Goal: Task Accomplishment & Management: Manage account settings

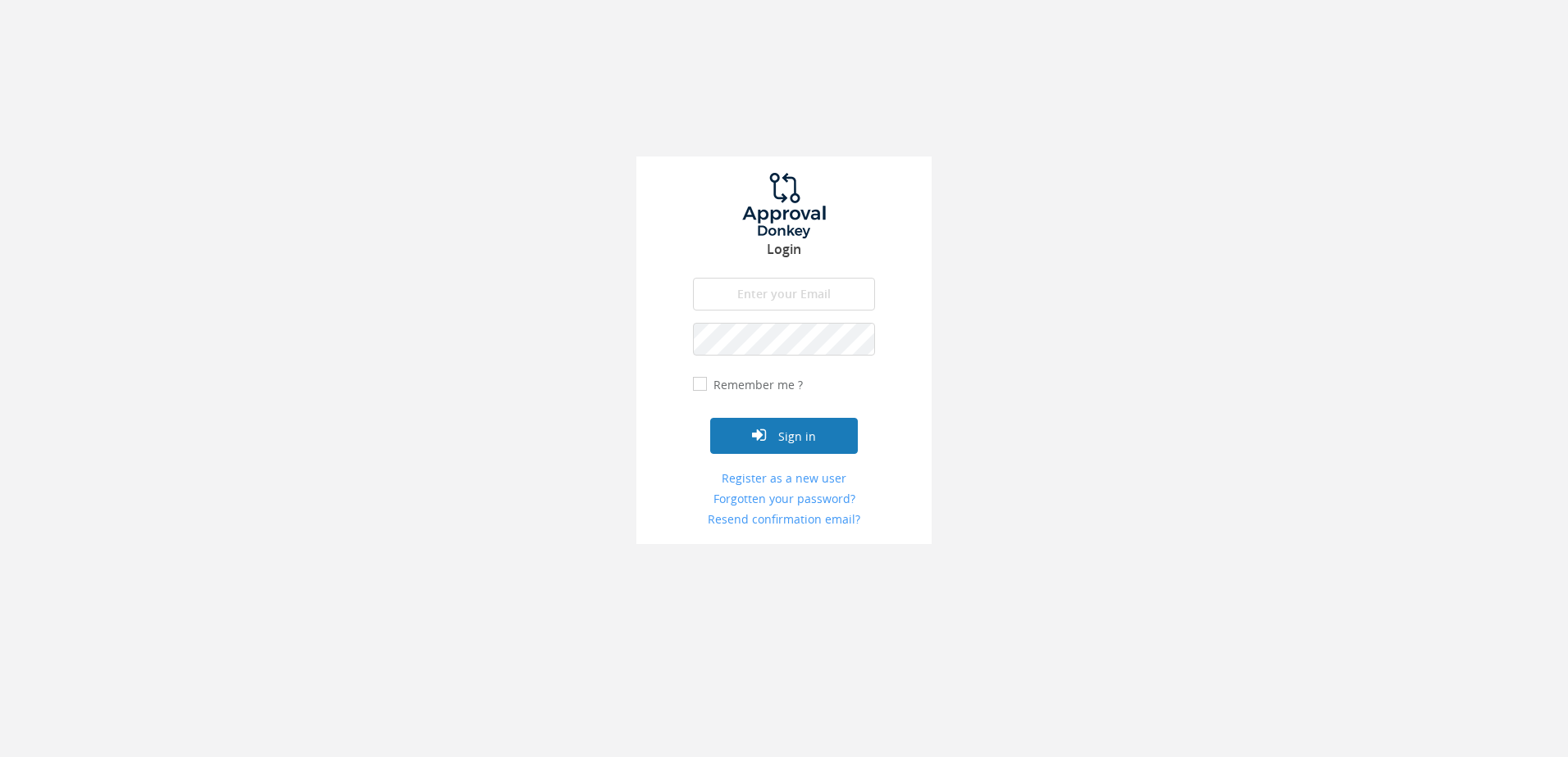
type input "[PERSON_NAME][EMAIL_ADDRESS][DOMAIN_NAME]"
click at [796, 428] on button "Sign in" at bounding box center [783, 436] width 147 height 36
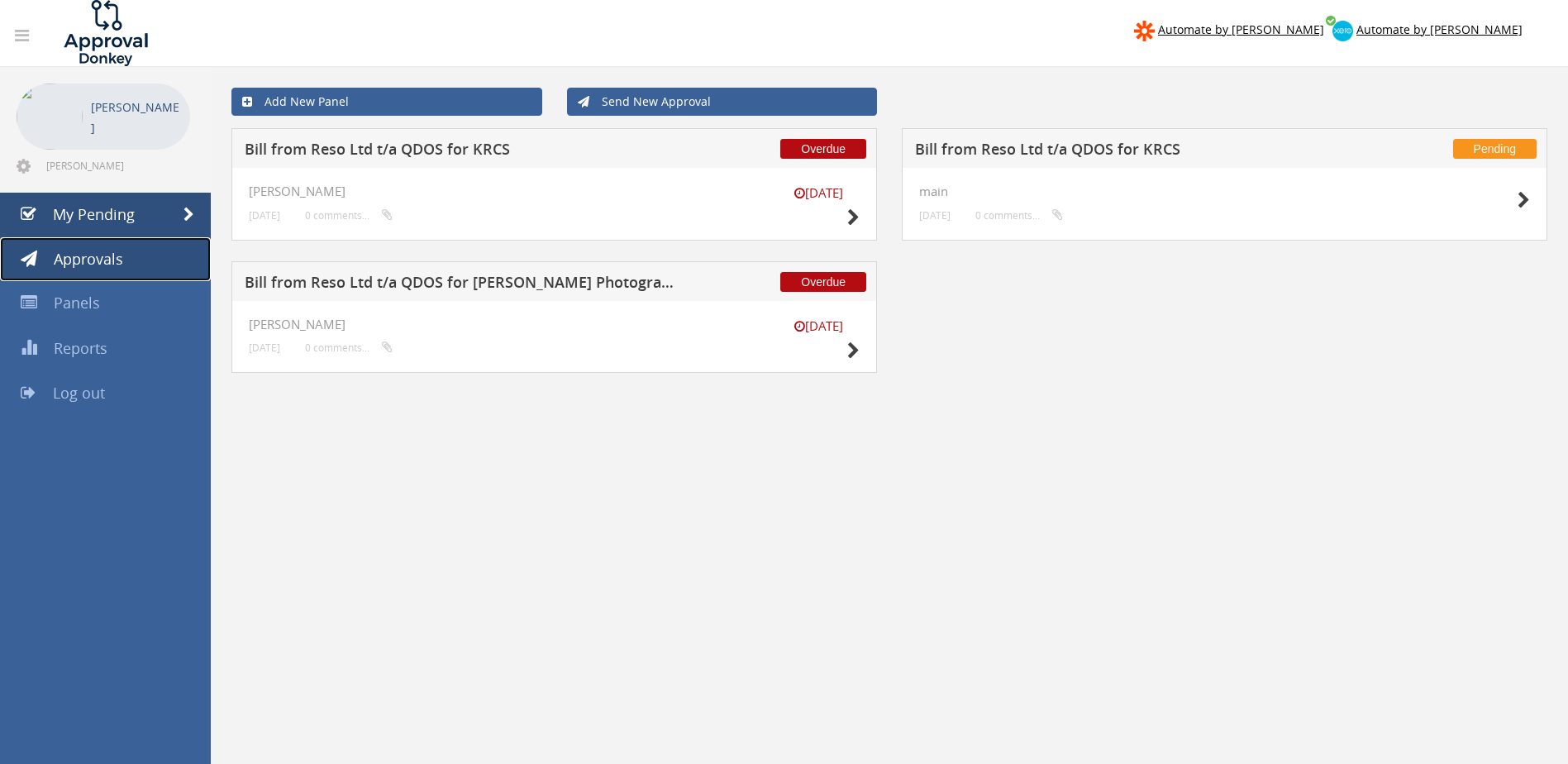
click at [76, 251] on span "Approvals" at bounding box center [89, 258] width 70 height 20
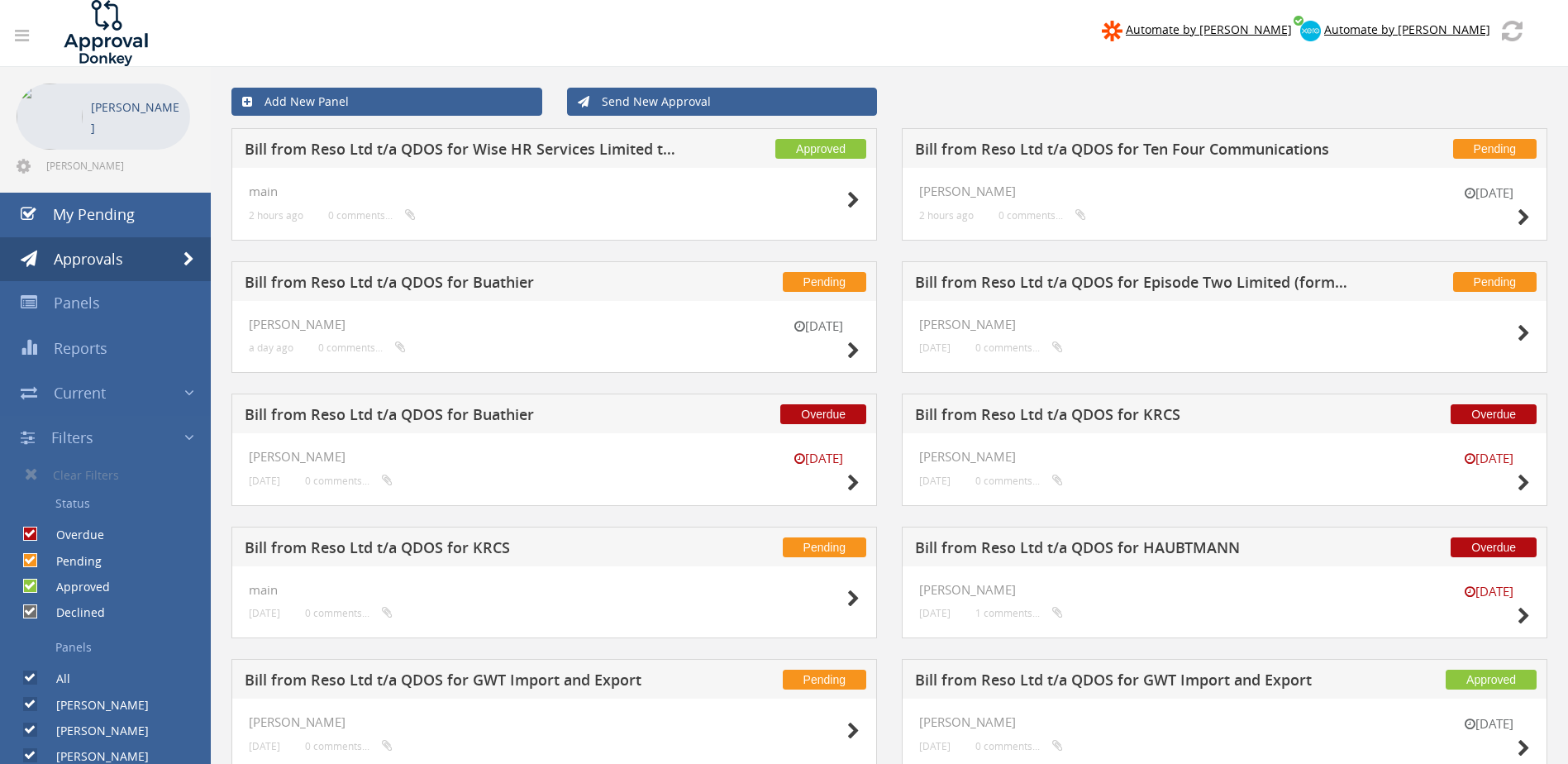
click at [891, 141] on div "Pending Bill from Reso Ltd t/a QDOS for Ten Four Communications [DATE] [PERSON_…" at bounding box center [1224, 194] width 671 height 133
click at [889, 95] on div "Send New Approval" at bounding box center [723, 102] width 336 height 28
click at [25, 168] on icon at bounding box center [23, 166] width 14 height 17
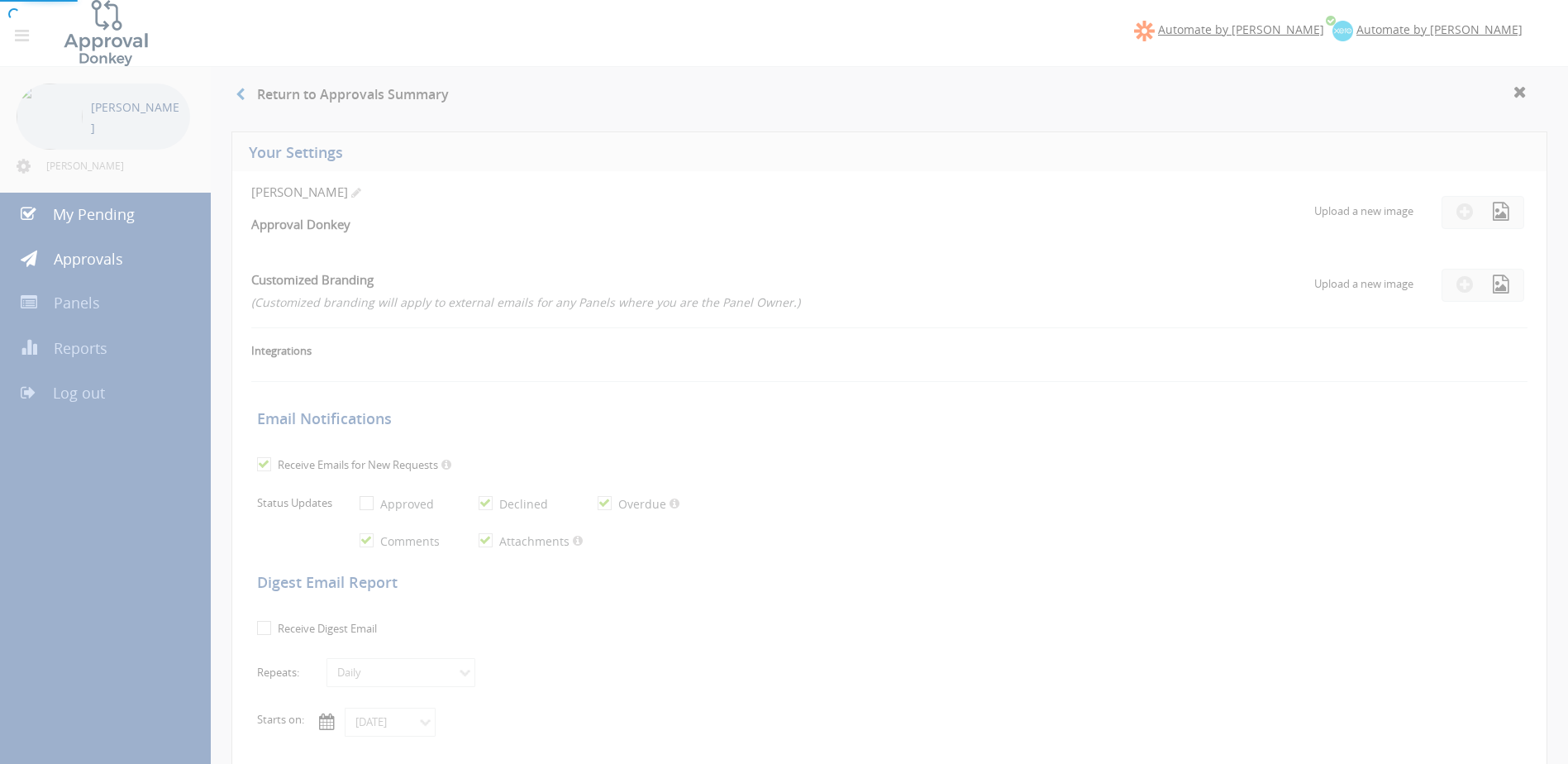
checkbox input "true"
select select "number:1"
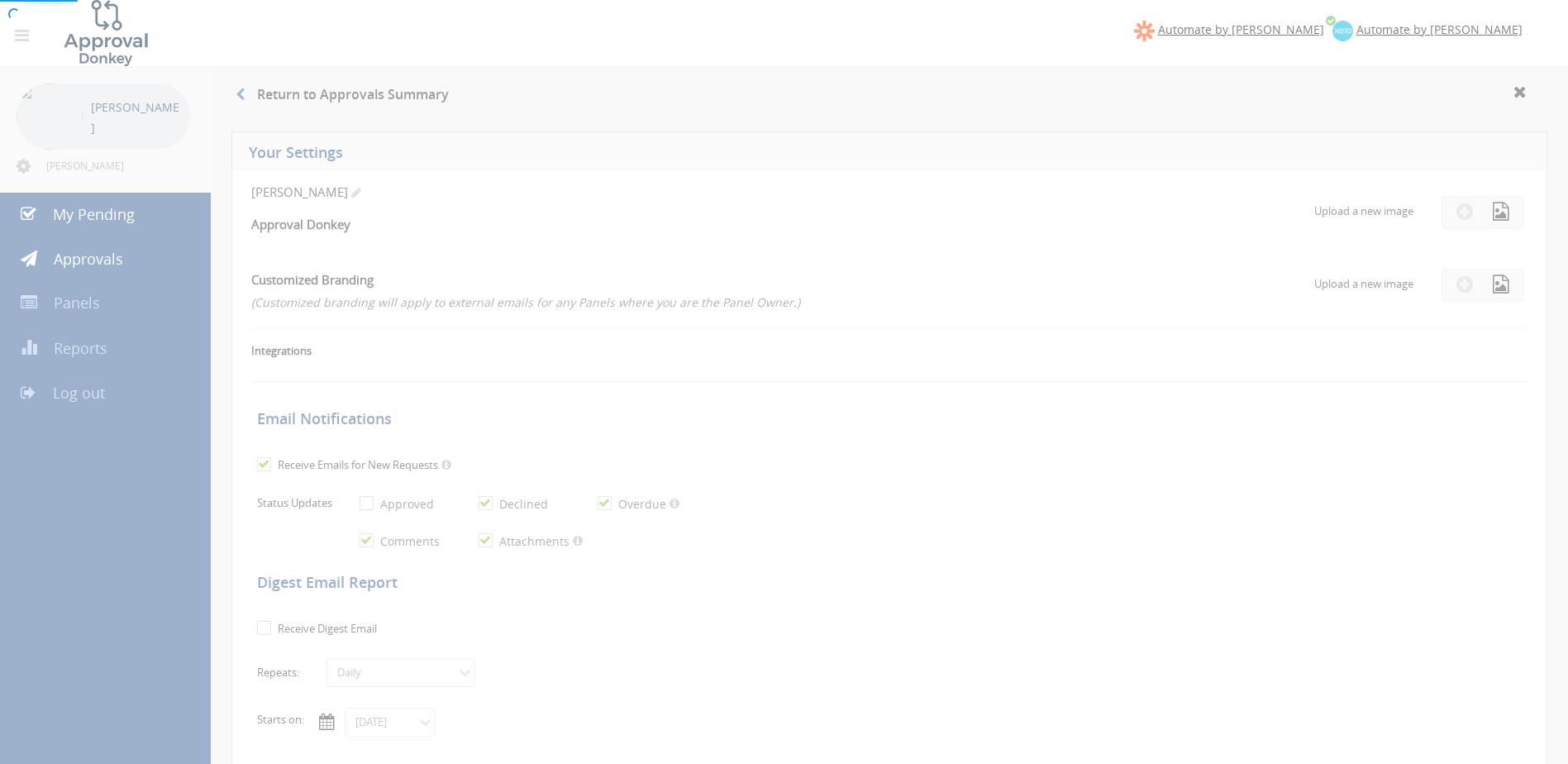
checkbox input "true"
type input "[DATE]"
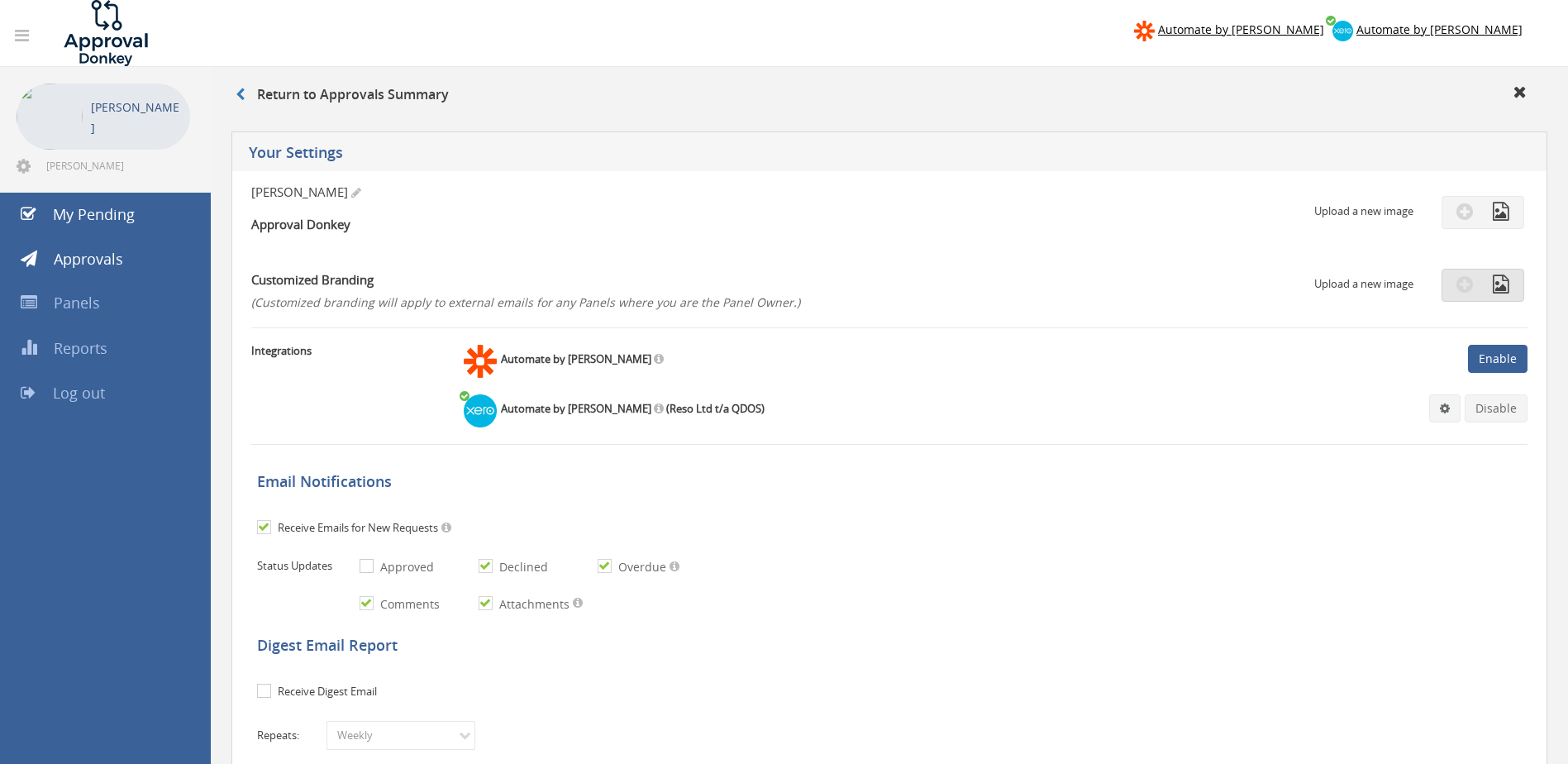
click at [1465, 278] on icon at bounding box center [1465, 285] width 17 height 19
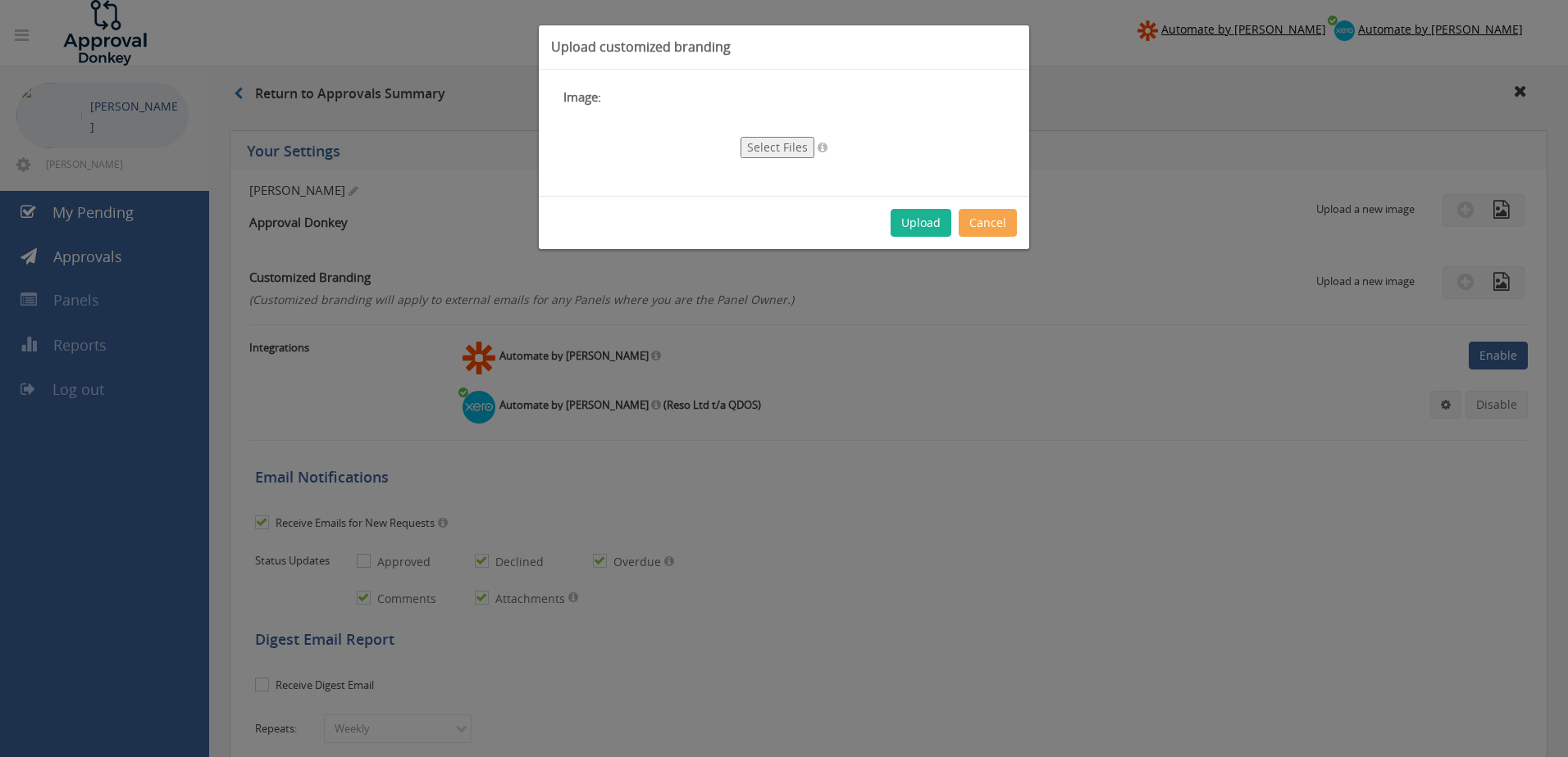
click at [982, 223] on button "Cancel" at bounding box center [987, 222] width 58 height 28
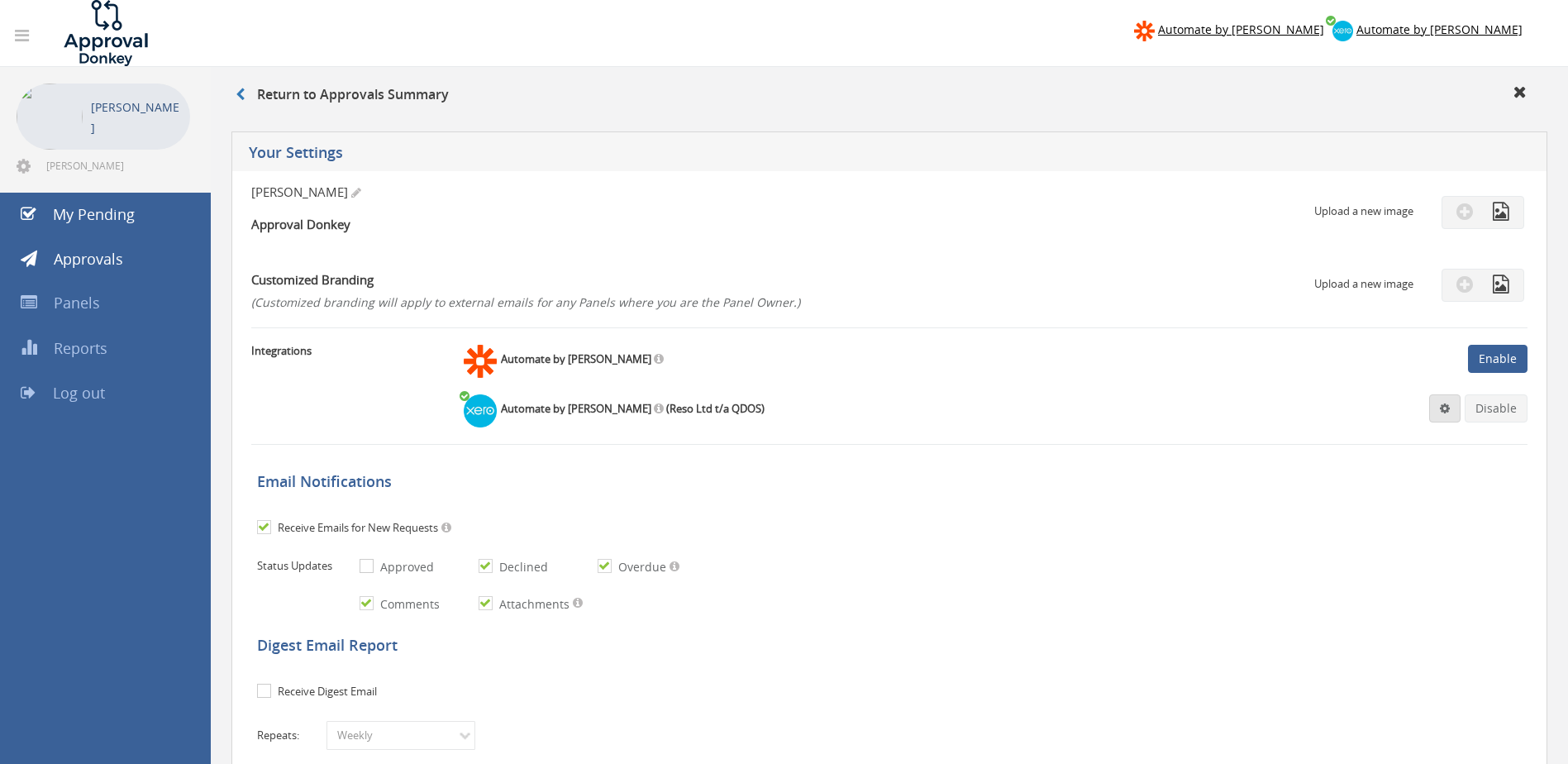
click at [1450, 407] on span at bounding box center [1445, 408] width 10 height 11
click at [1360, 446] on link "Settings" at bounding box center [1394, 439] width 125 height 25
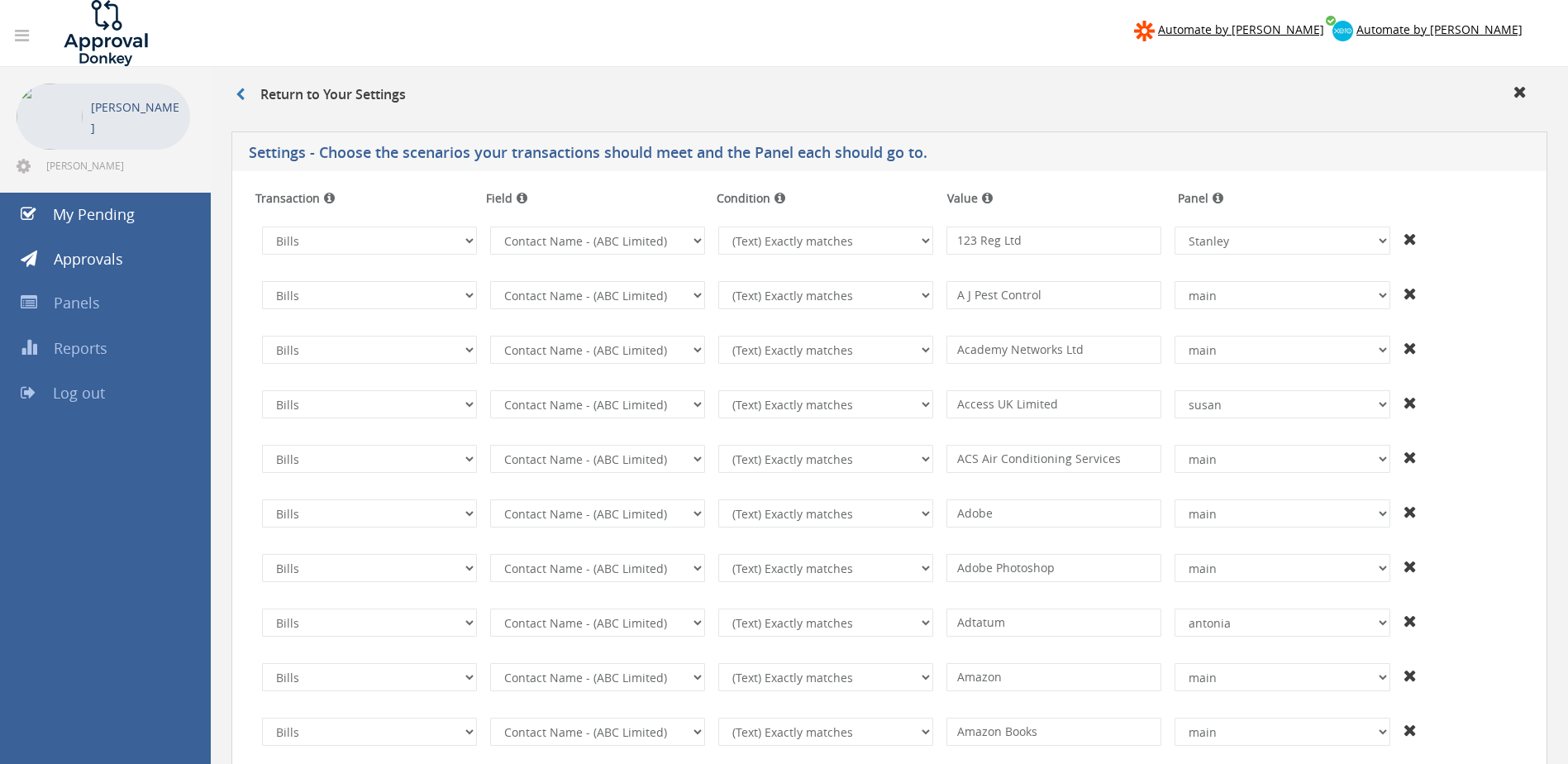
scroll to position [4008, 0]
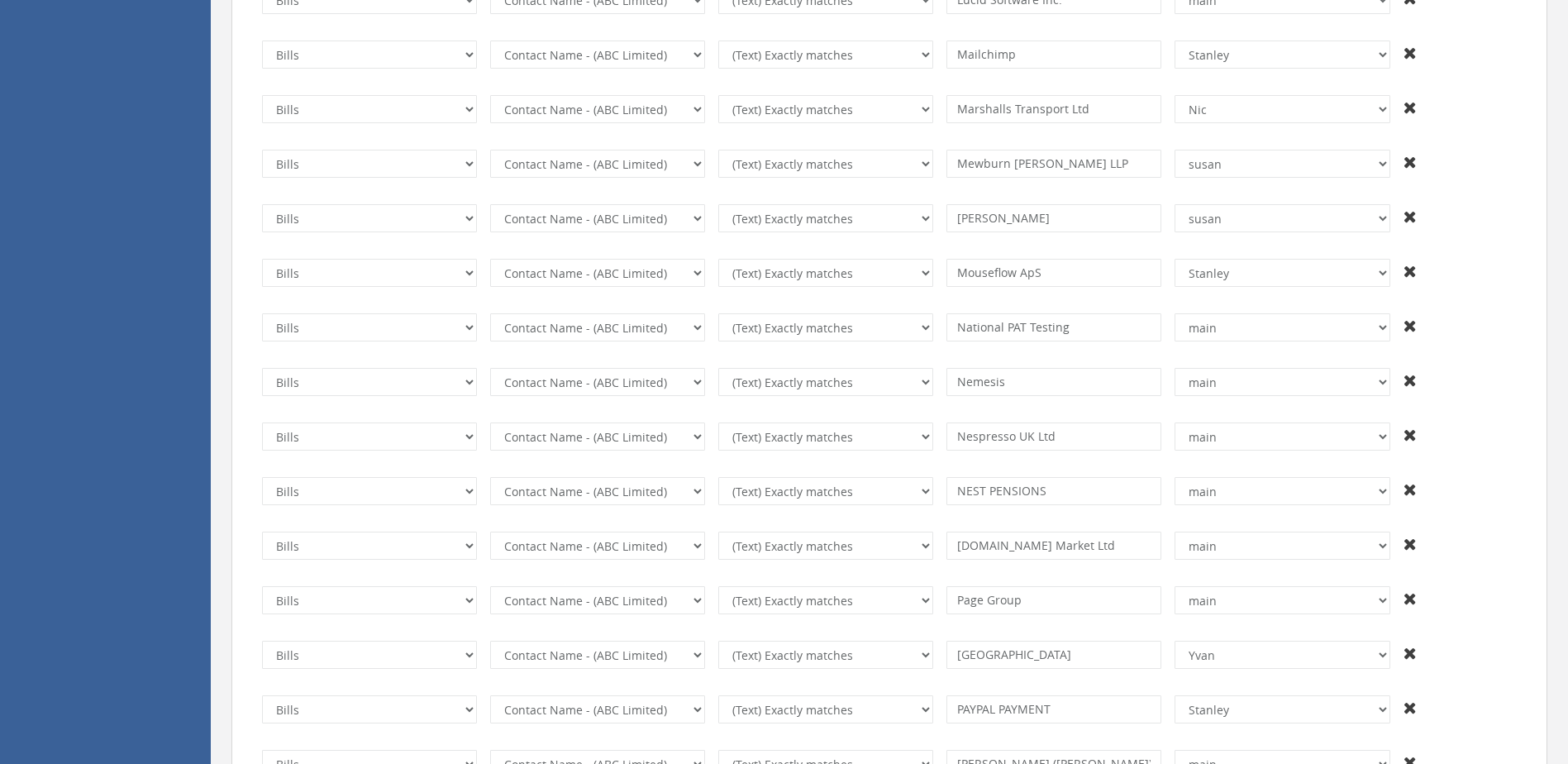
click at [1484, 269] on td at bounding box center [1460, 273] width 126 height 42
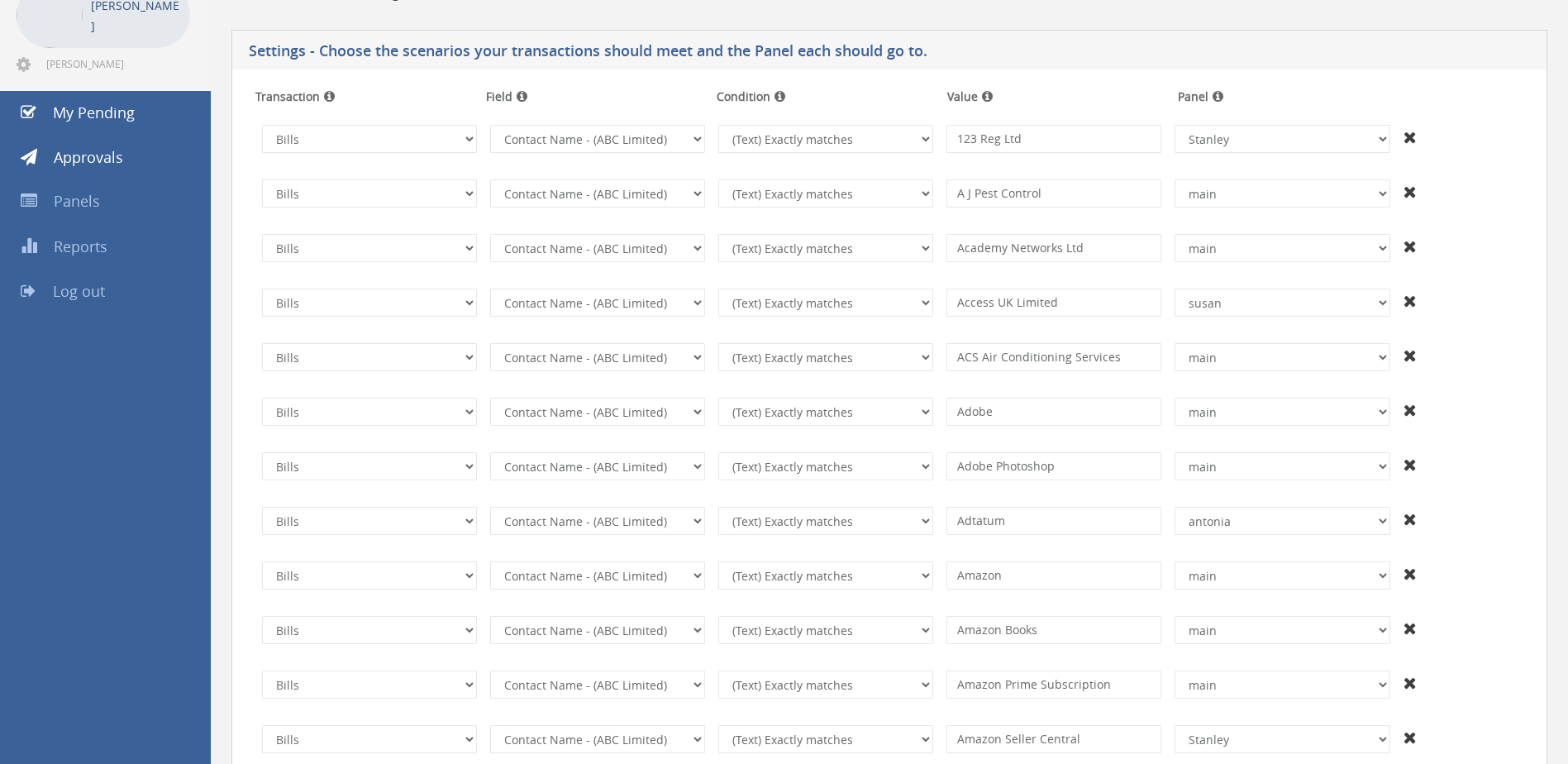
scroll to position [0, 0]
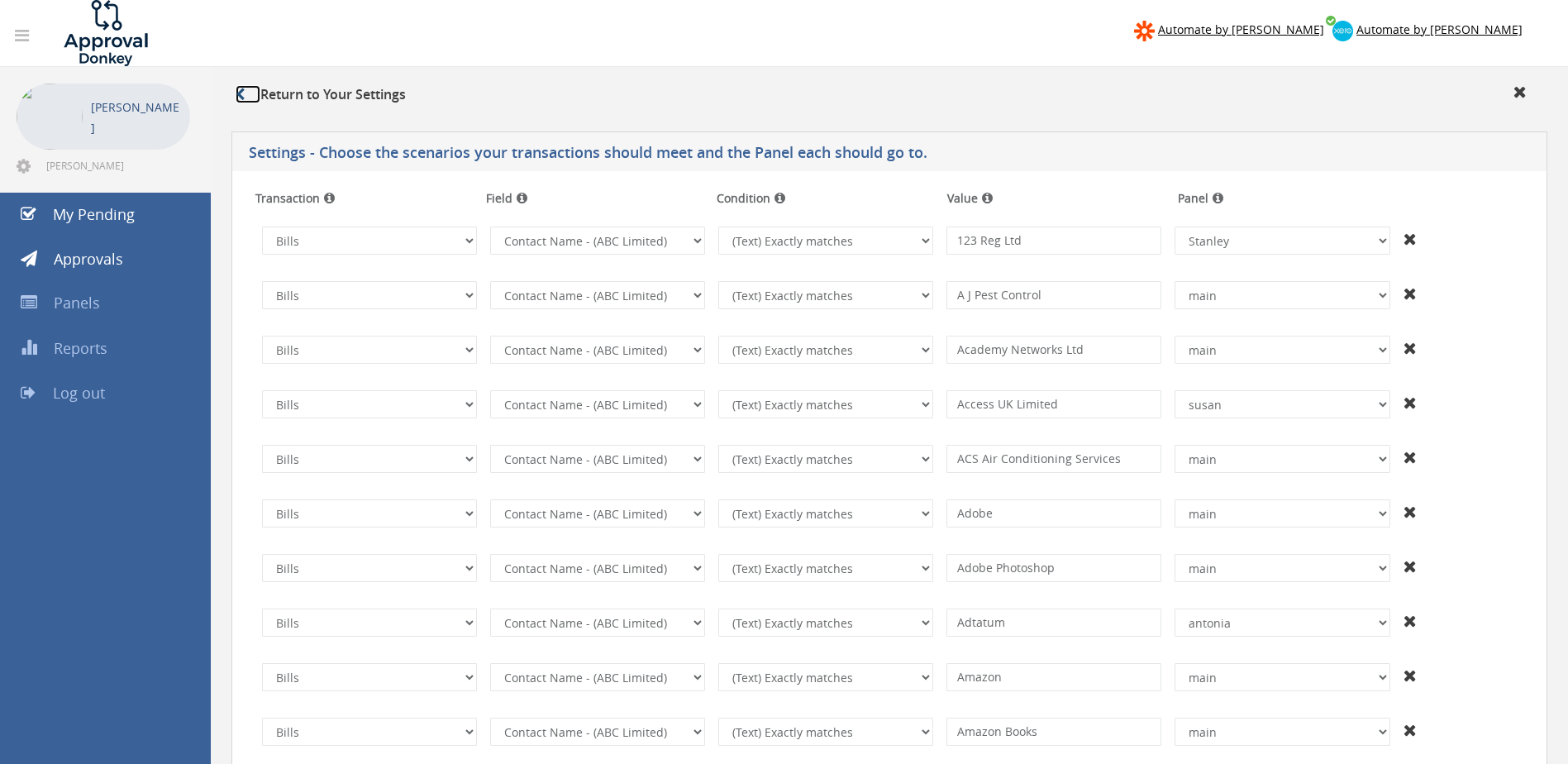
click at [241, 90] on icon at bounding box center [240, 94] width 9 height 13
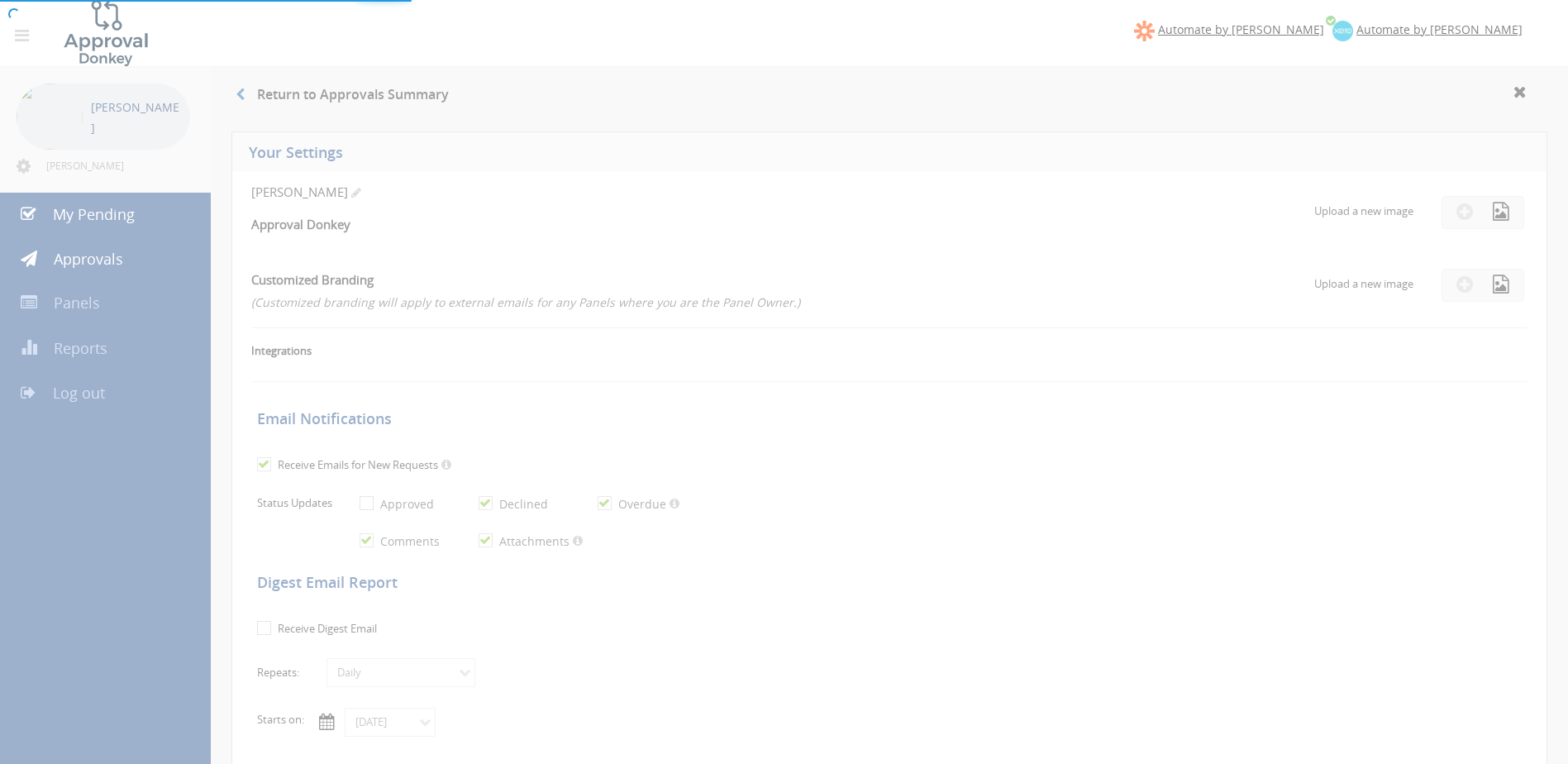
checkbox input "true"
select select "number:1"
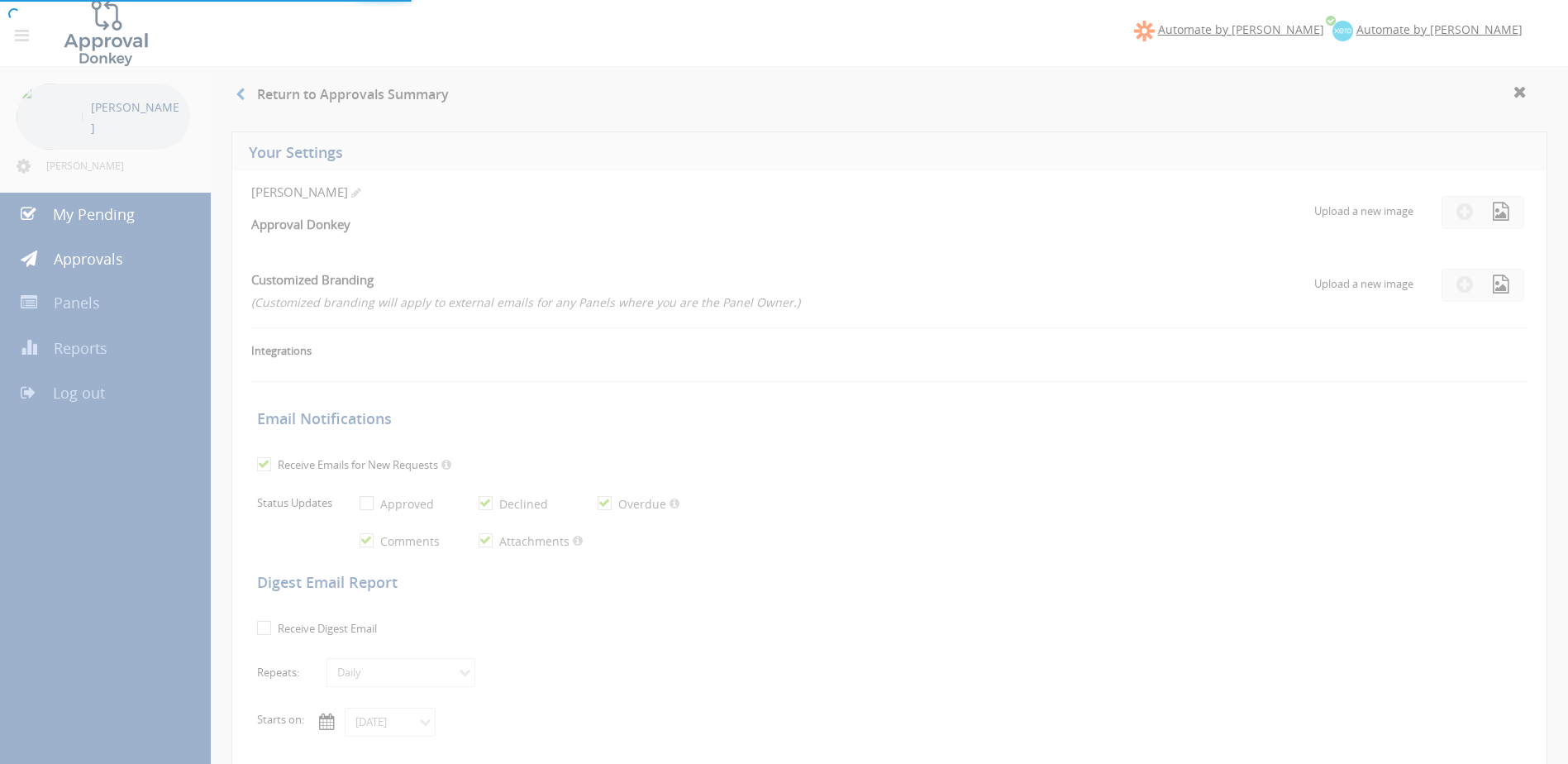
checkbox input "true"
type input "[DATE]"
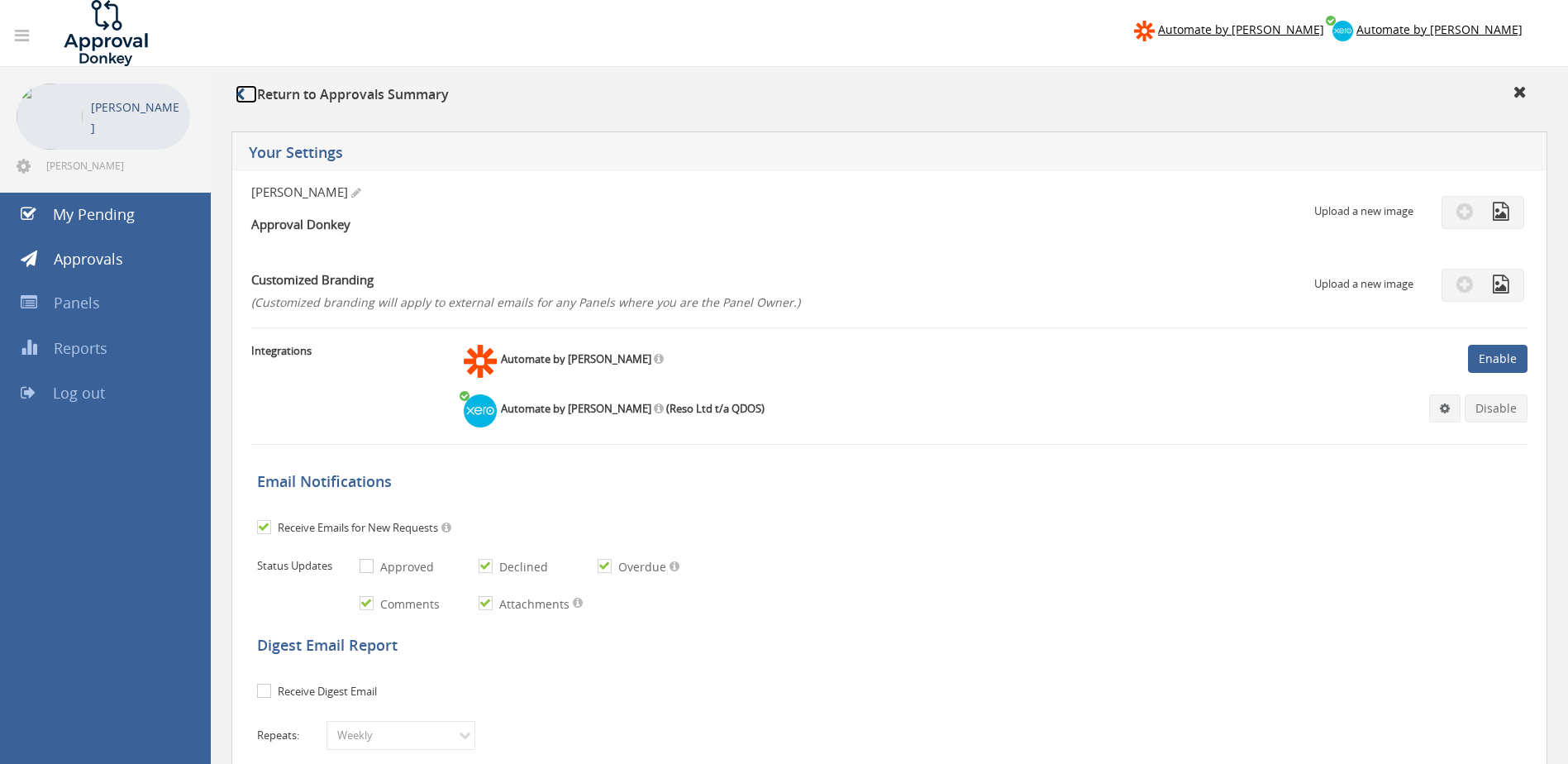
click at [241, 94] on icon at bounding box center [240, 94] width 9 height 13
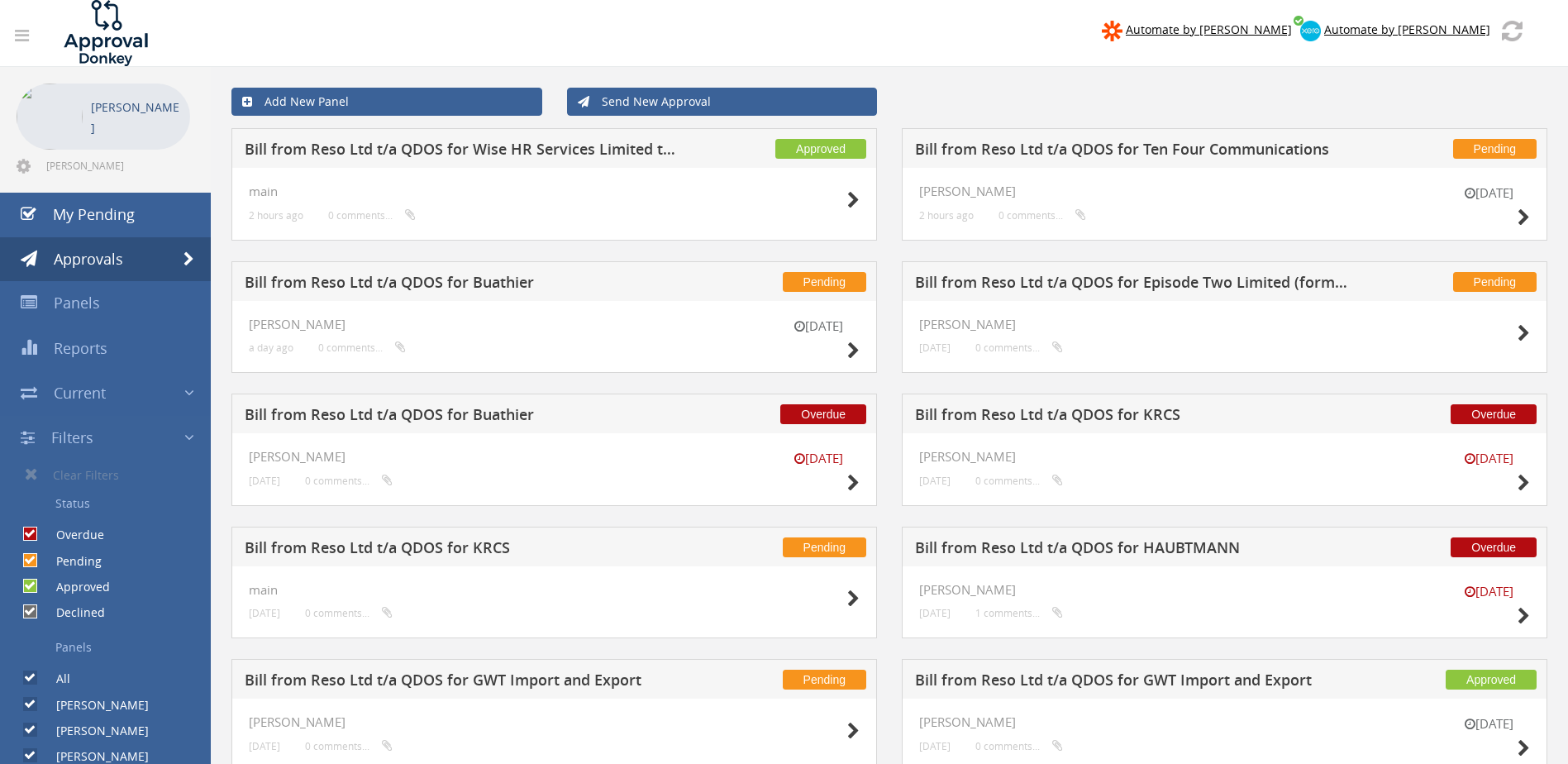
click at [891, 194] on div "Pending Bill from Reso Ltd t/a QDOS for Ten Four Communications [DATE] [PERSON_…" at bounding box center [1224, 194] width 671 height 133
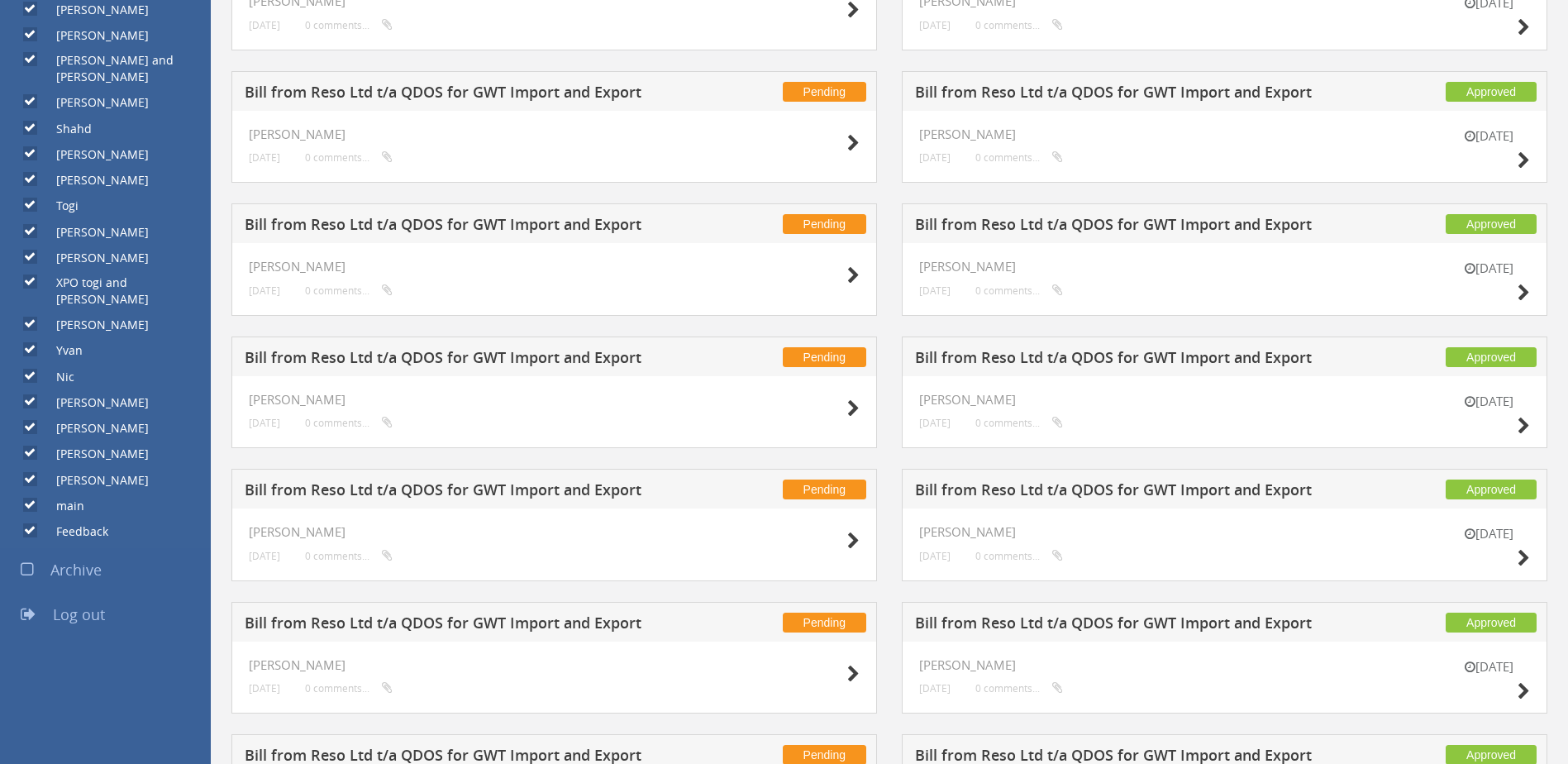
scroll to position [745, 0]
